Goal: Task Accomplishment & Management: Use online tool/utility

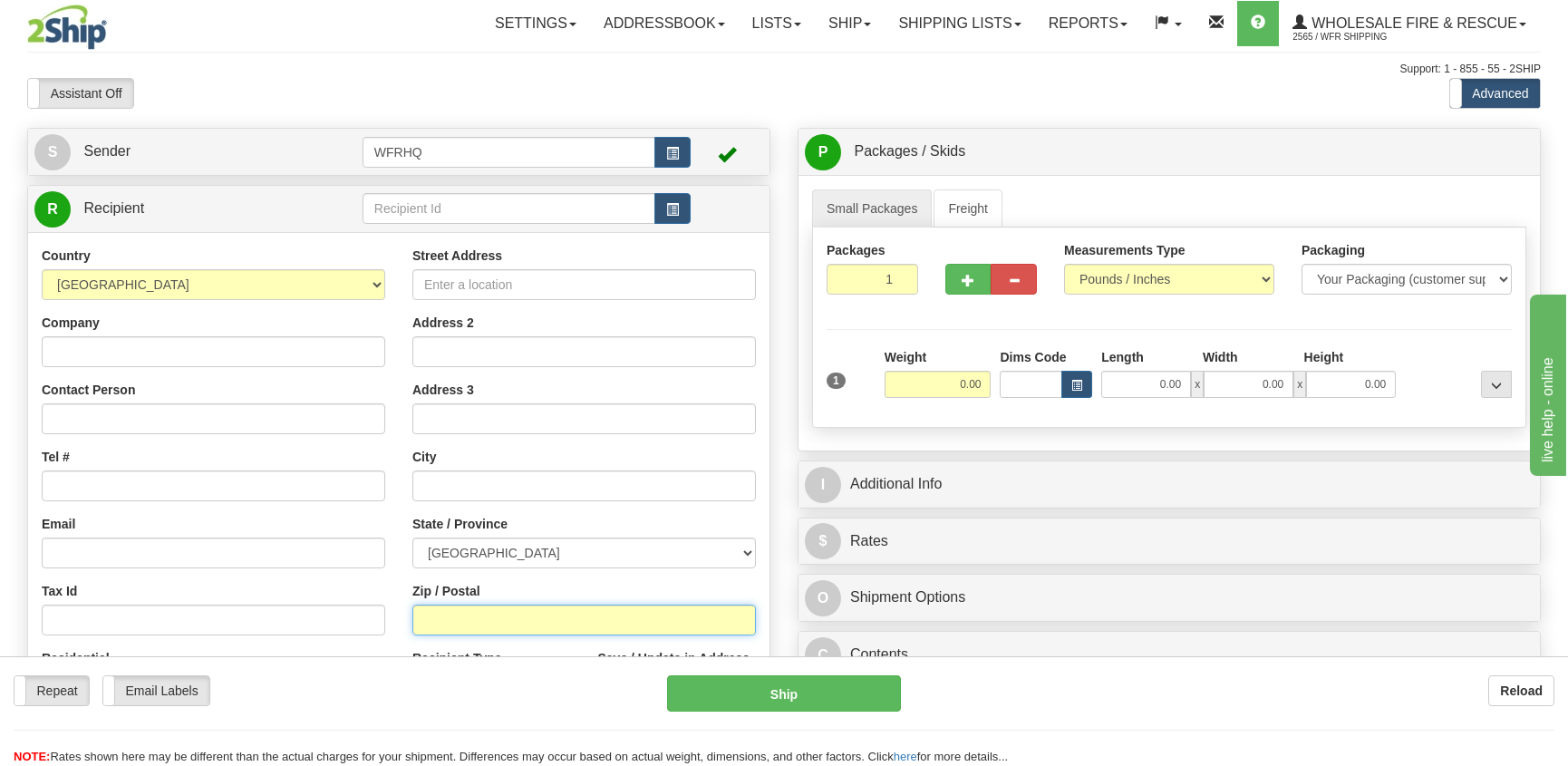
click at [445, 628] on input "Zip / Postal" at bounding box center [584, 620] width 344 height 31
click at [468, 619] on input "Zip / Postal" at bounding box center [584, 620] width 344 height 31
type input "V0G 1B0"
click at [939, 382] on input "0.00" at bounding box center [939, 384] width 107 height 27
type input "ARGENTA"
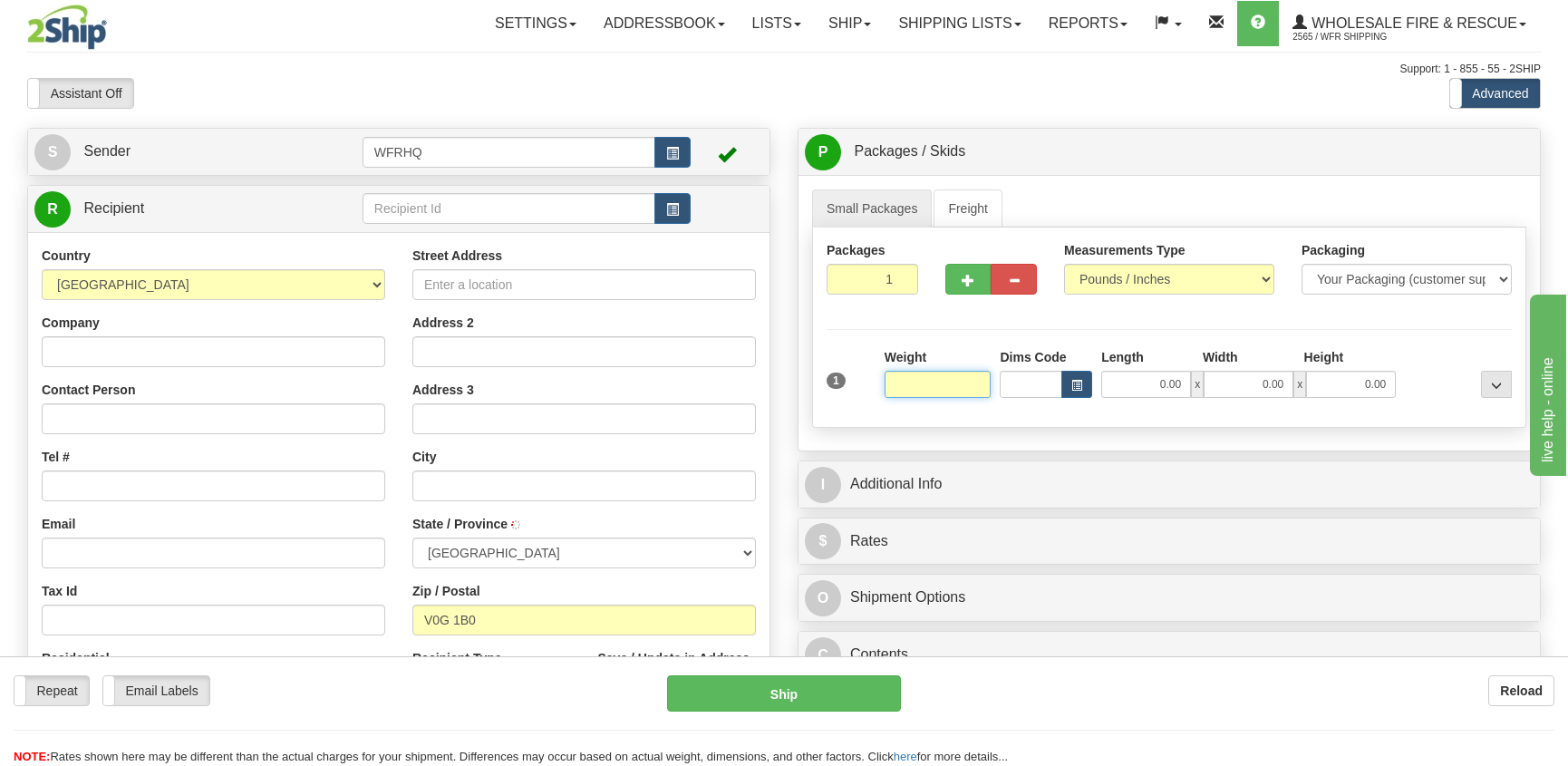
select select "BC"
type input "32.00"
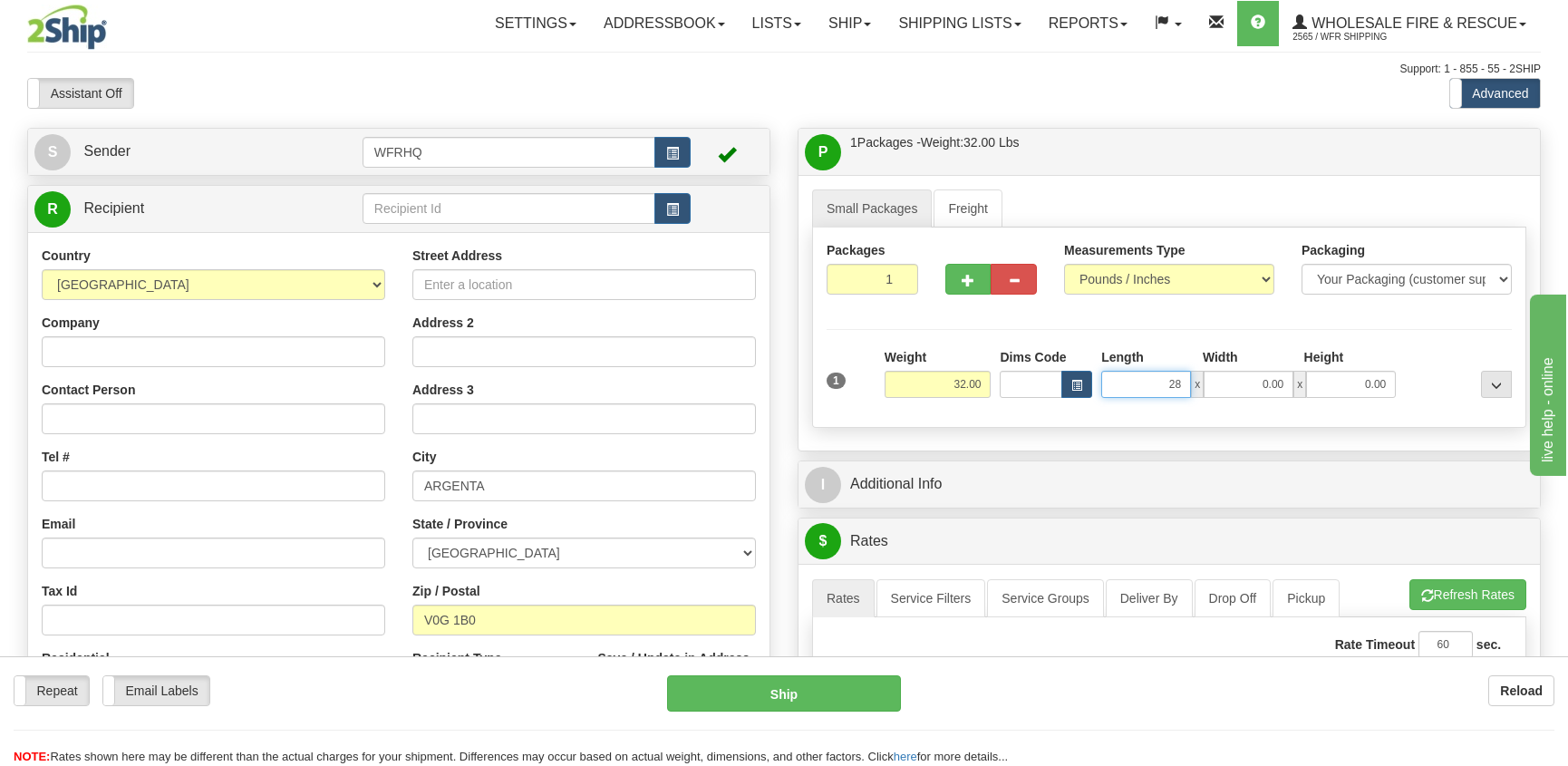
type input "28.00"
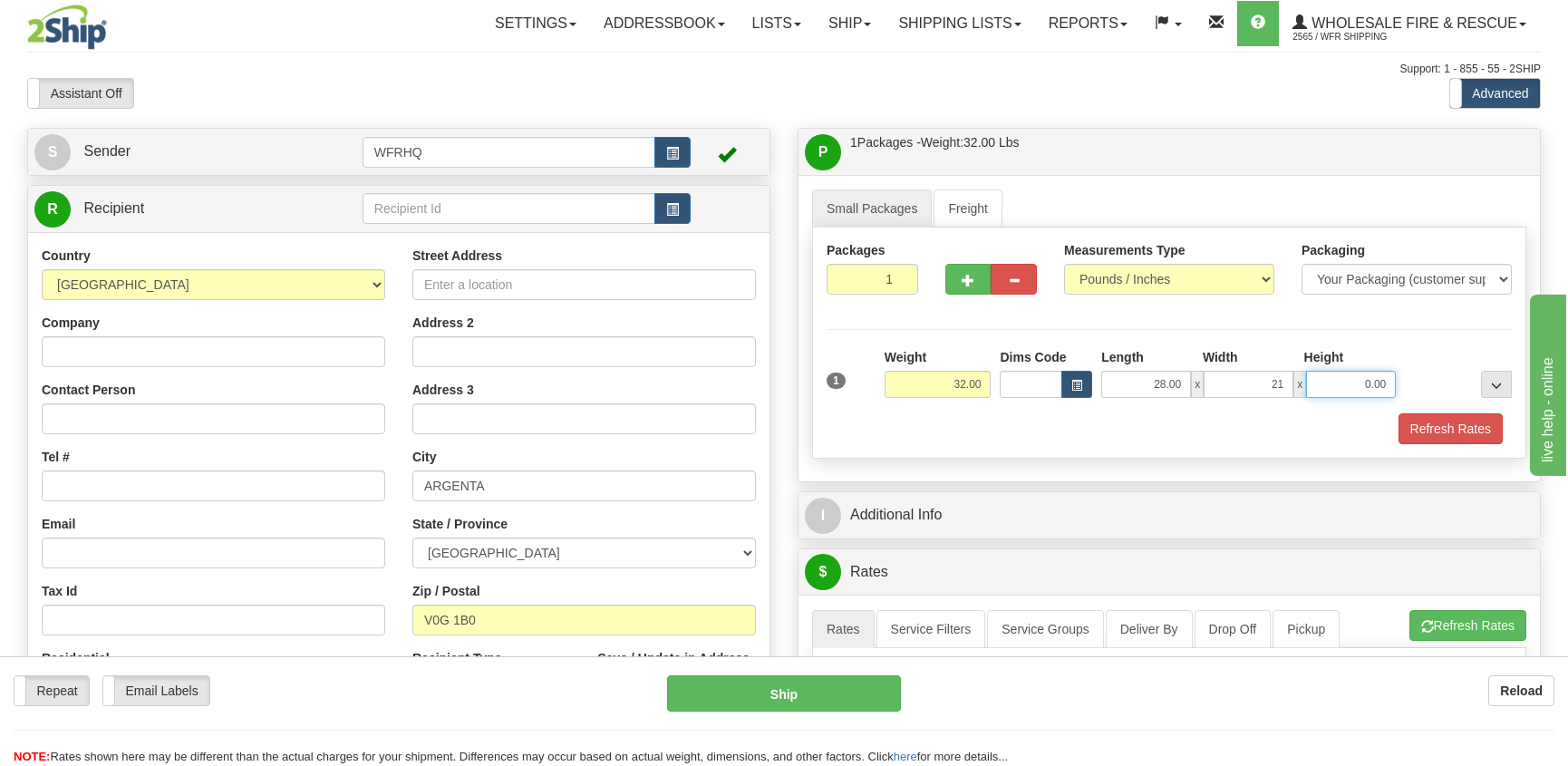
type input "21.00"
type input "13.00"
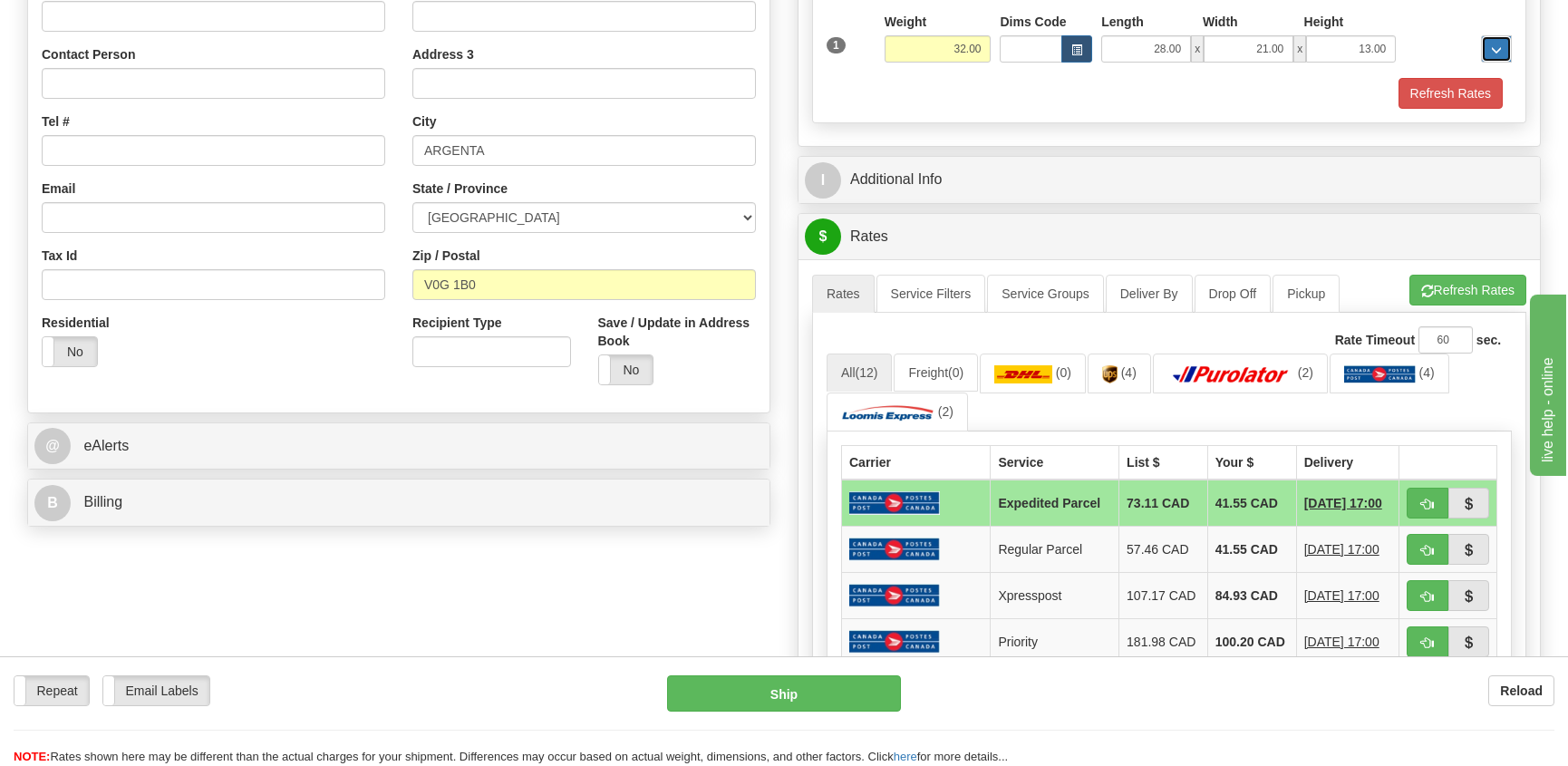
scroll to position [453, 0]
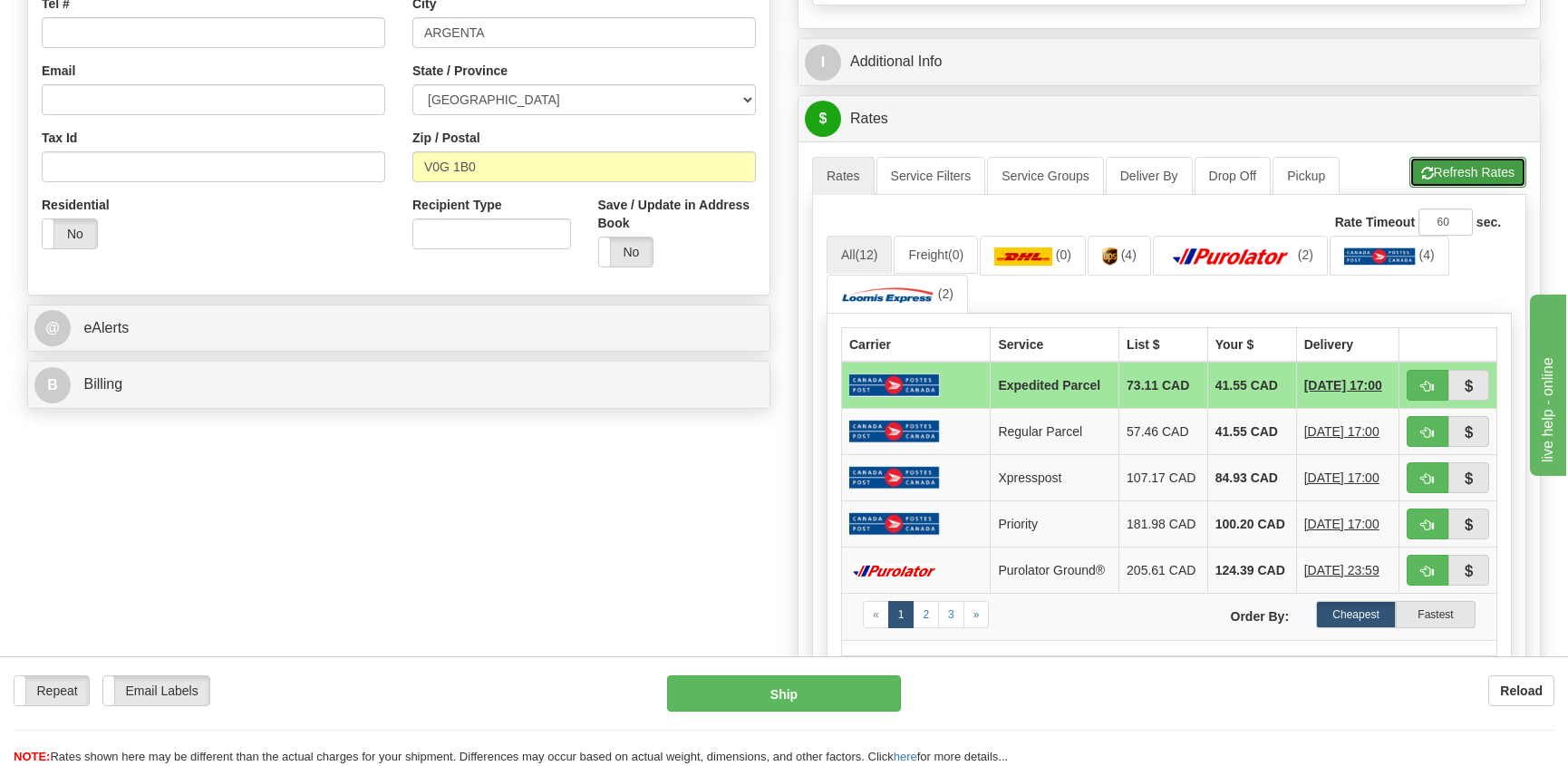
click at [1457, 168] on button "Refresh Rates" at bounding box center [1468, 171] width 117 height 31
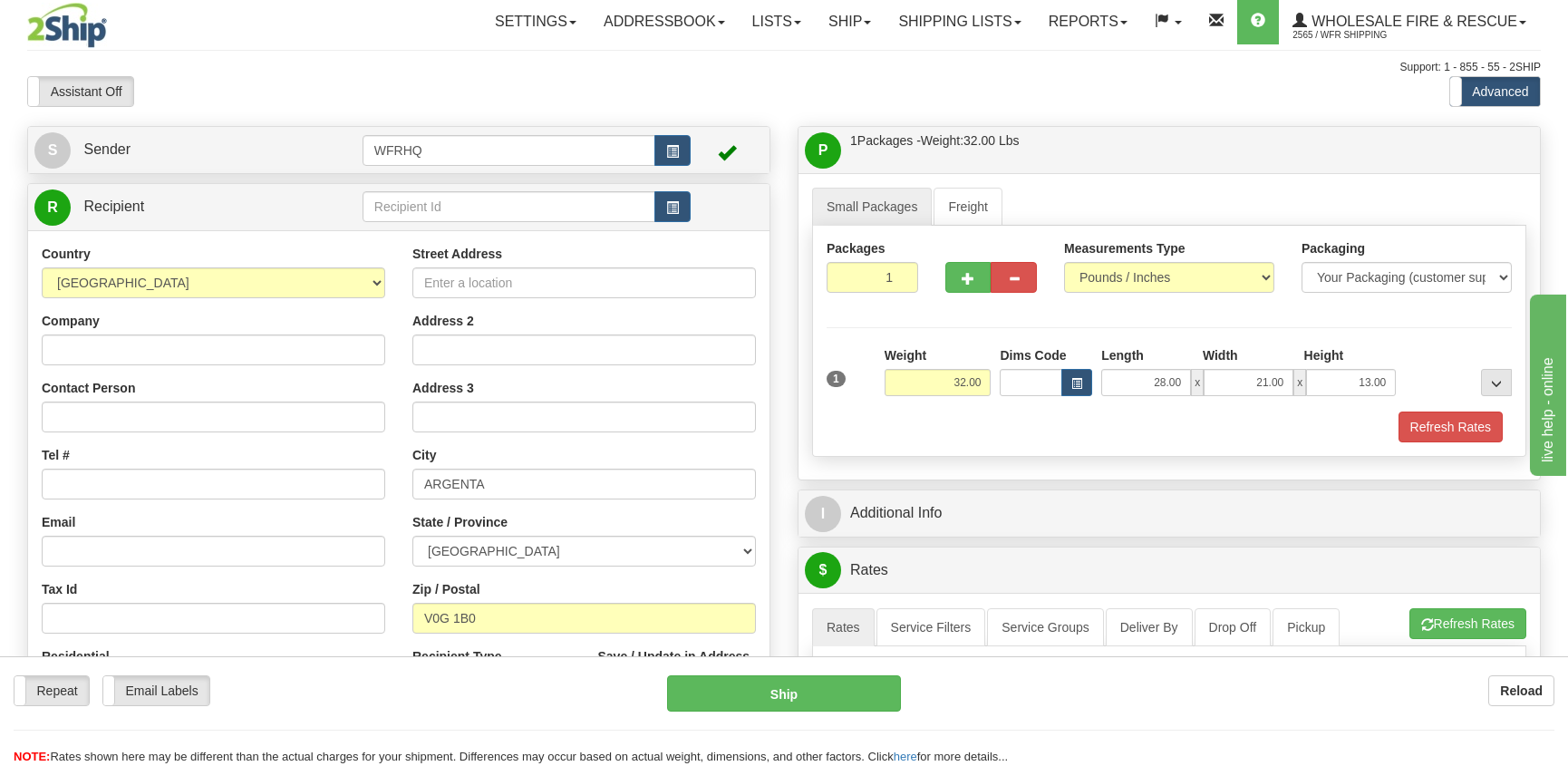
scroll to position [0, 0]
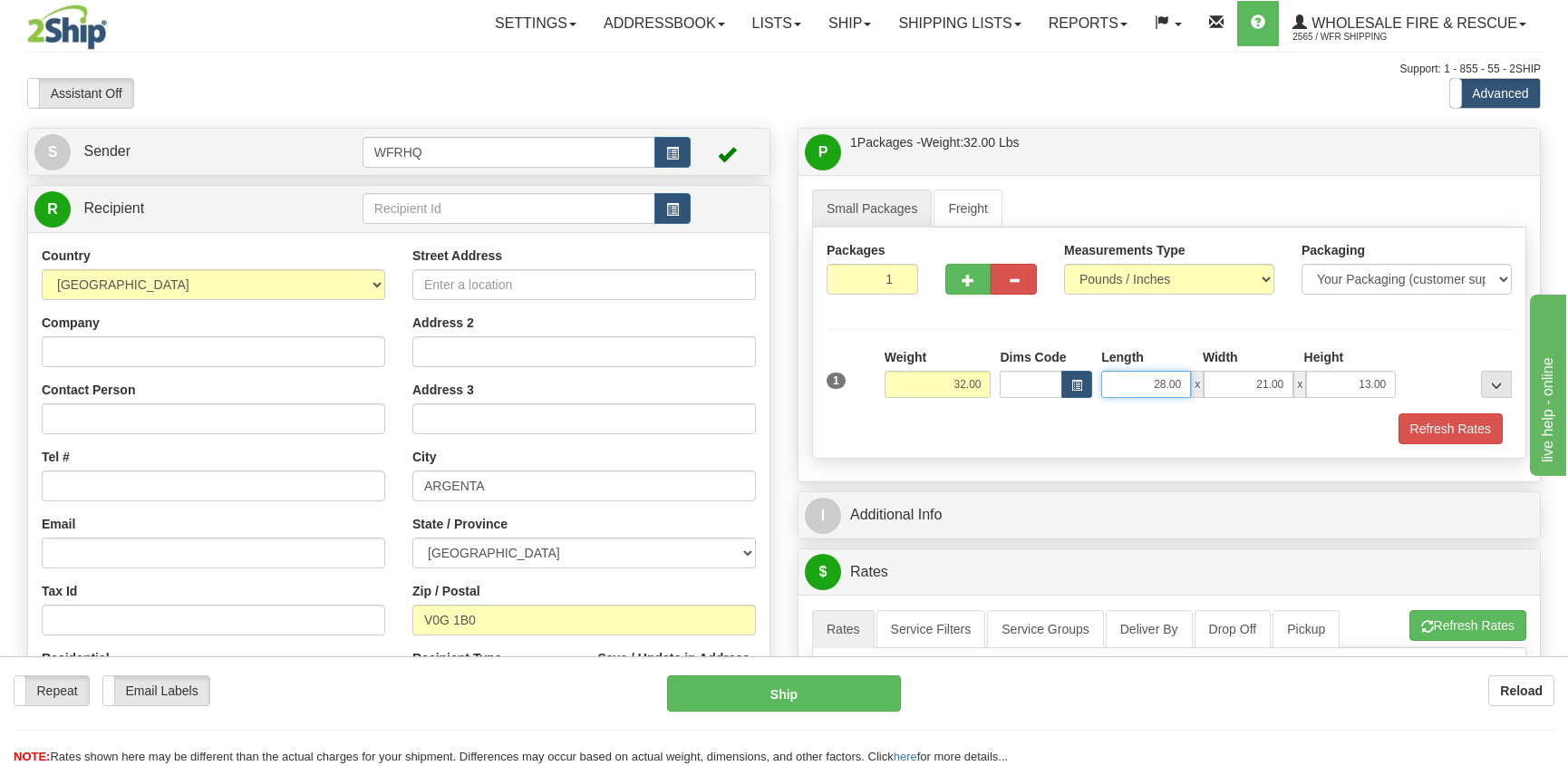
drag, startPoint x: 1136, startPoint y: 381, endPoint x: 1202, endPoint y: 381, distance: 66.0
click at [1202, 381] on div "28.00 x 21.00 x 13.00" at bounding box center [1249, 384] width 295 height 27
type input "34.00"
type input "12.00"
type input "6.00"
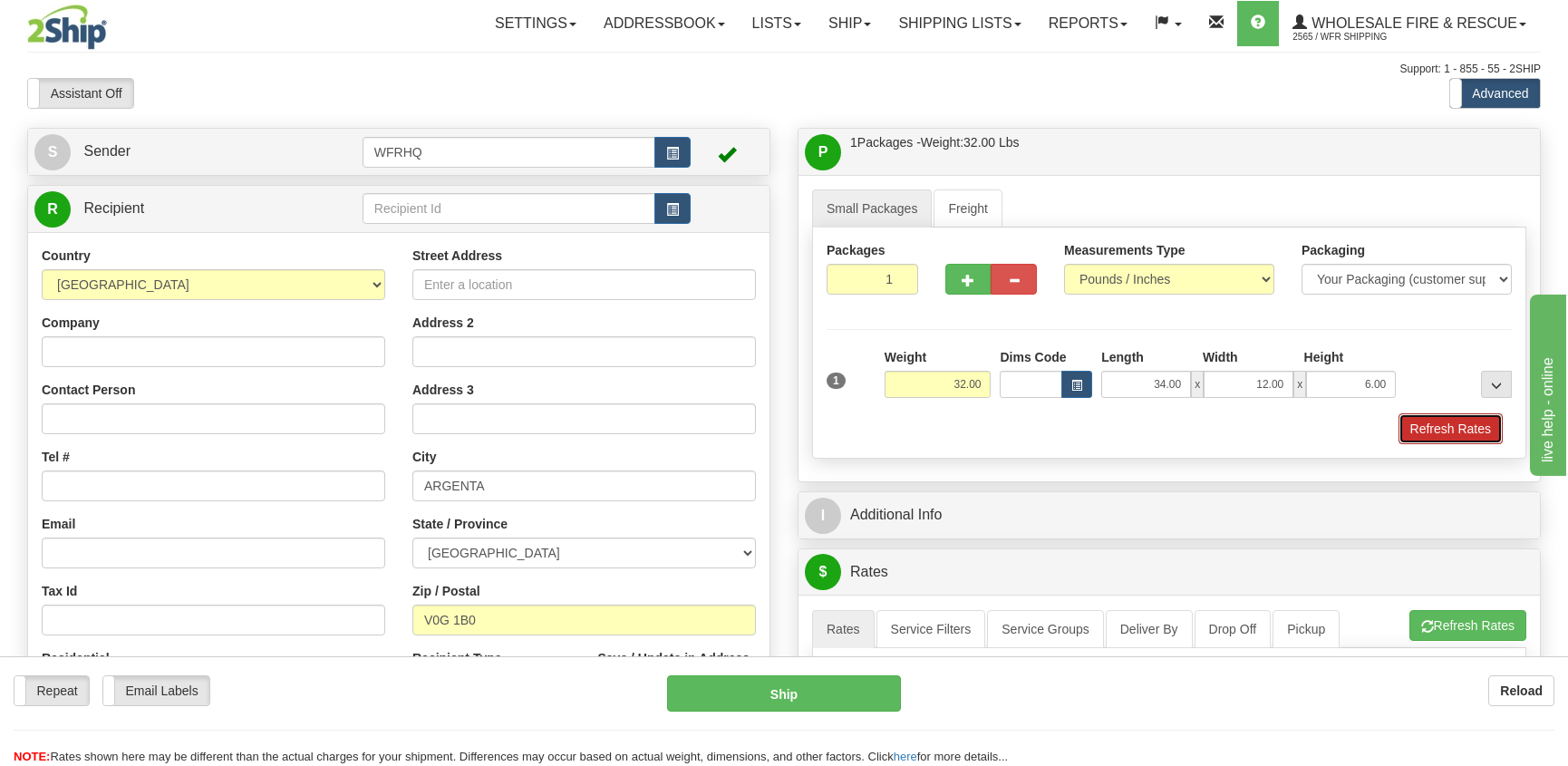
click at [1447, 430] on button "Refresh Rates" at bounding box center [1450, 428] width 104 height 31
